Goal: Understand process/instructions: Learn how to perform a task or action

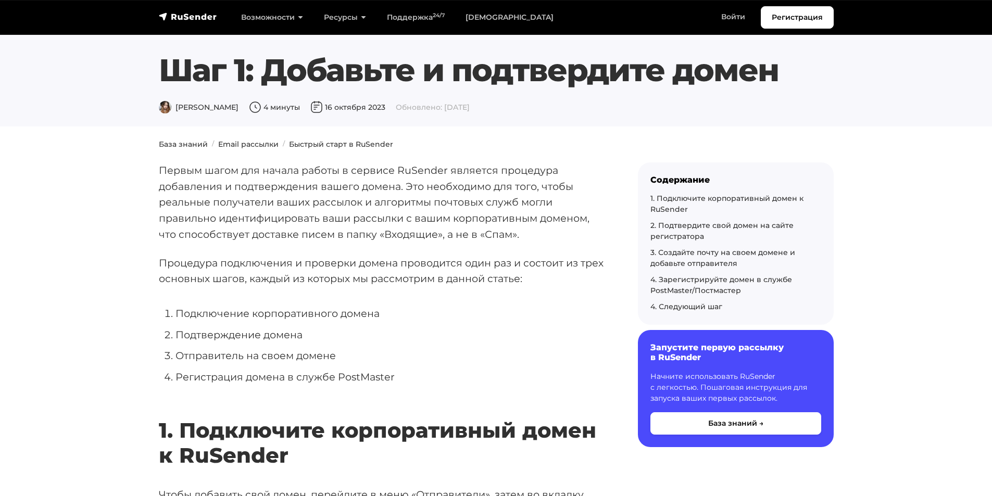
scroll to position [365, 0]
